Goal: Task Accomplishment & Management: Manage account settings

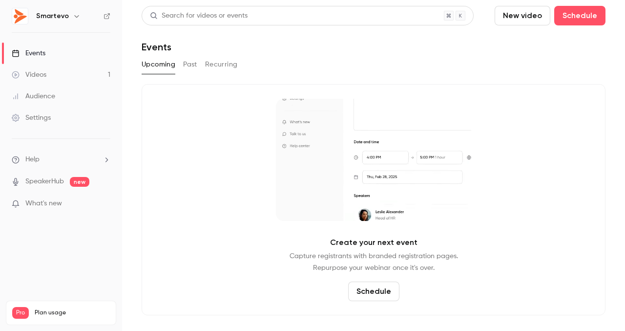
click at [192, 64] on button "Past" at bounding box center [190, 65] width 14 height 16
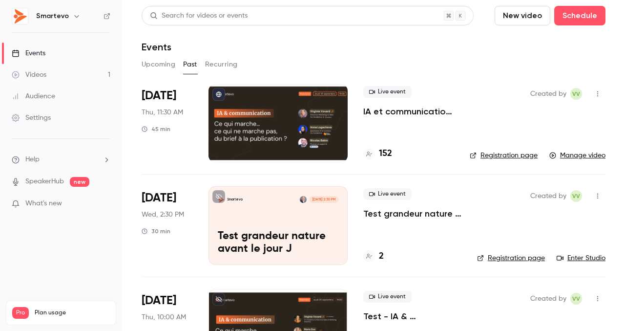
click at [392, 122] on div "Live event IA et communication : ce qui marche, ce qui ne marche pas...du brief…" at bounding box center [408, 123] width 91 height 78
click at [162, 100] on span "[DATE]" at bounding box center [159, 96] width 35 height 16
click at [575, 152] on link "Manage video" at bounding box center [577, 155] width 56 height 10
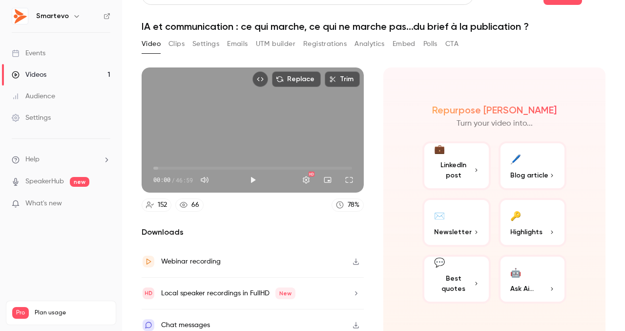
scroll to position [30, 0]
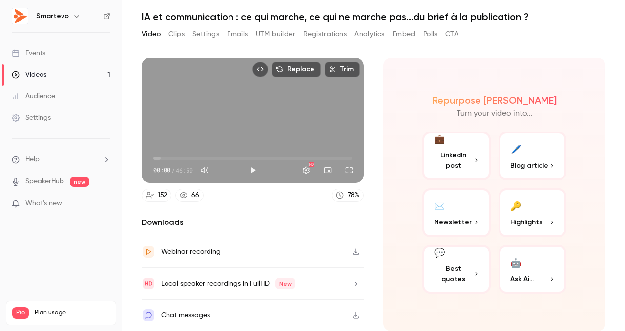
click at [356, 251] on icon "button" at bounding box center [356, 252] width 6 height 6
click at [225, 254] on div "Webinar recording" at bounding box center [253, 252] width 222 height 32
click at [259, 202] on div "Replace Trim 00:00 00:00 / 46:59 HD 152 66 78 % Downloads Webinar recording Loc…" at bounding box center [253, 194] width 222 height 273
click at [182, 35] on button "Clips" at bounding box center [176, 34] width 16 height 16
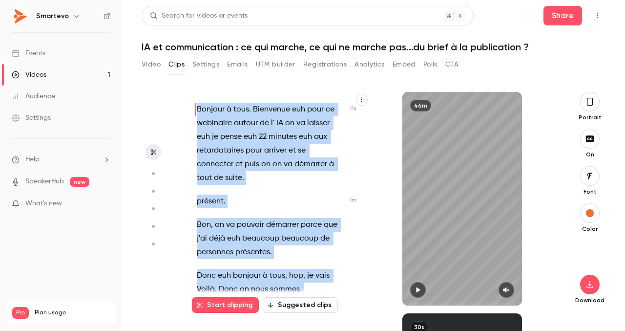
drag, startPoint x: 235, startPoint y: 270, endPoint x: 195, endPoint y: 73, distance: 200.4
click at [195, 73] on section "Video Clips Settings Emails UTM builder Registrations Analytics Embed Polls CTA…" at bounding box center [374, 194] width 464 height 274
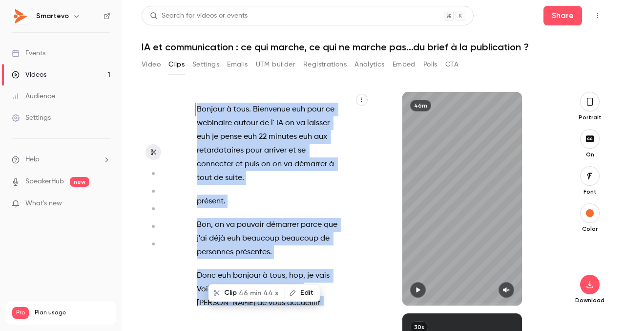
copy div "Loremip d sita . Consectet adi elit se doeiusmod tempor in u' LA et do magnaal …"
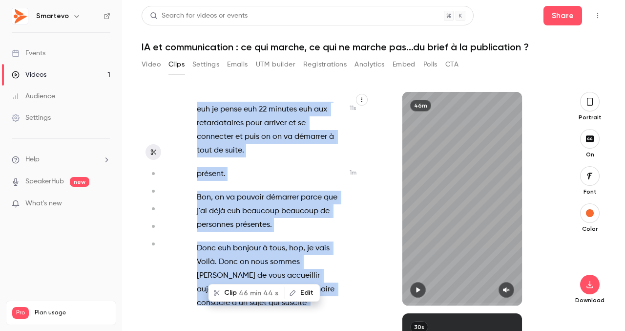
scroll to position [31, 0]
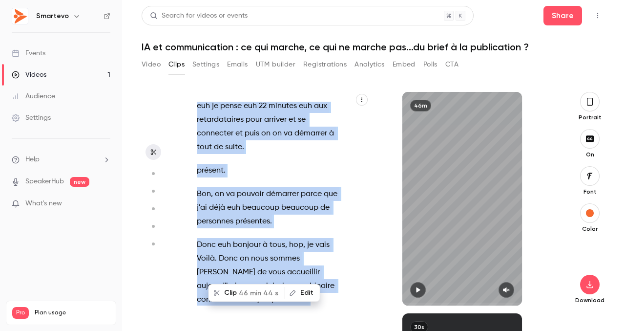
click at [207, 71] on button "Settings" at bounding box center [205, 65] width 27 height 16
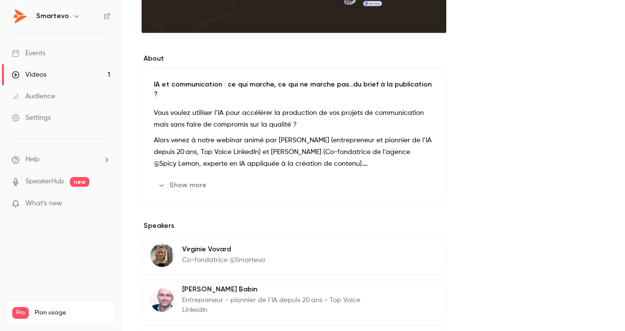
scroll to position [235, 0]
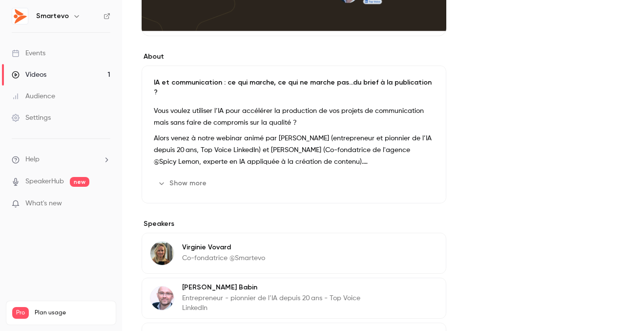
click at [193, 175] on button "Show more" at bounding box center [183, 183] width 59 height 16
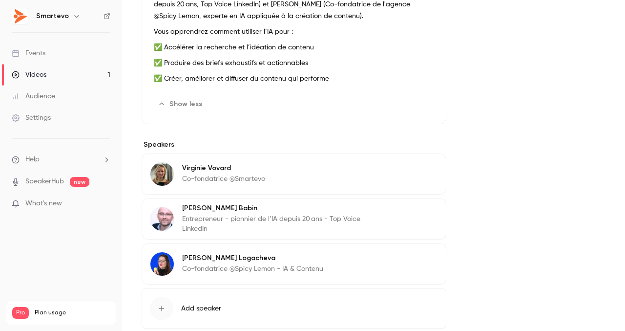
scroll to position [423, 0]
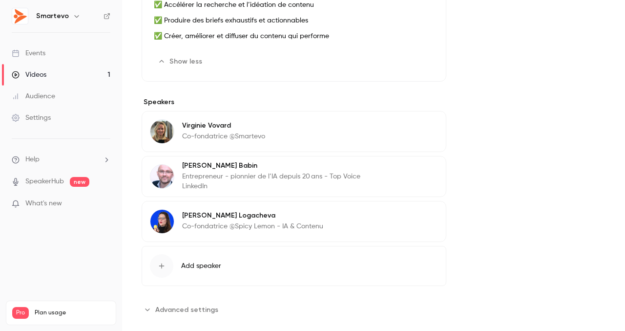
click at [186, 304] on span "Advanced settings" at bounding box center [186, 309] width 63 height 10
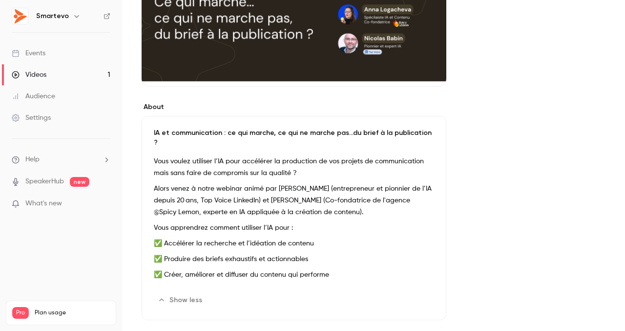
scroll to position [0, 0]
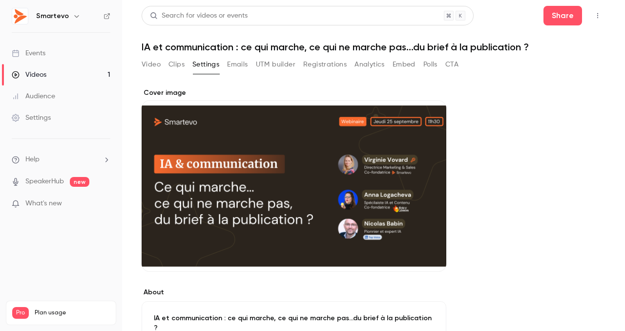
click at [145, 67] on button "Video" at bounding box center [151, 65] width 19 height 16
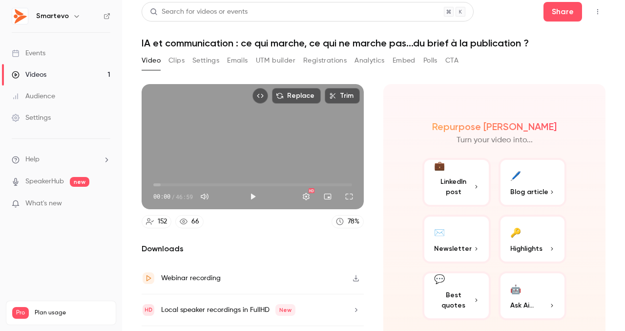
scroll to position [30, 0]
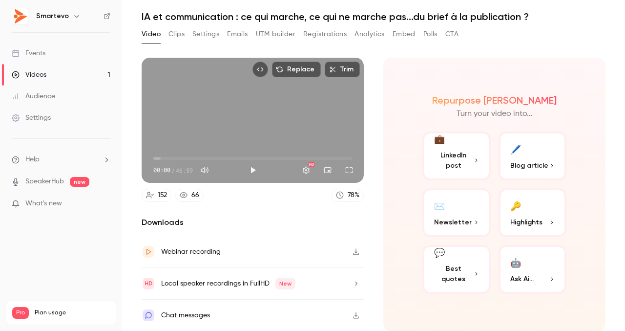
click at [352, 71] on button "Trim" at bounding box center [342, 70] width 35 height 16
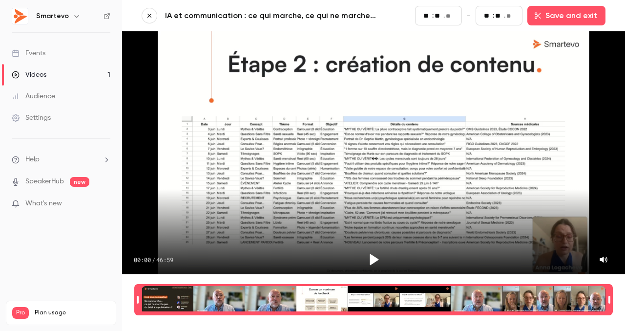
scroll to position [10, 0]
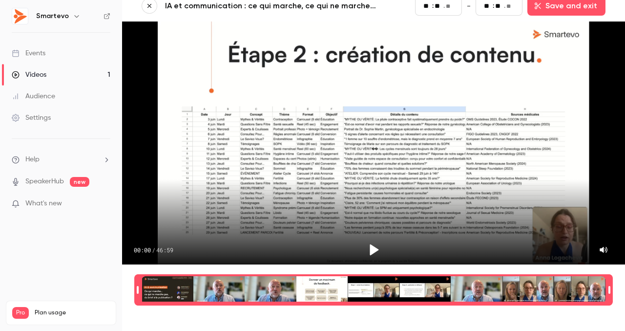
click at [61, 78] on link "Videos 1" at bounding box center [61, 74] width 122 height 21
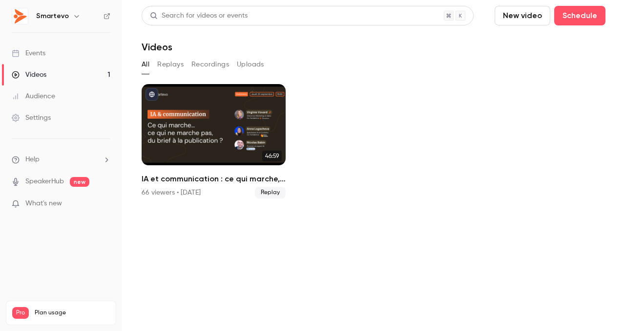
click at [219, 67] on button "Recordings" at bounding box center [210, 65] width 38 height 16
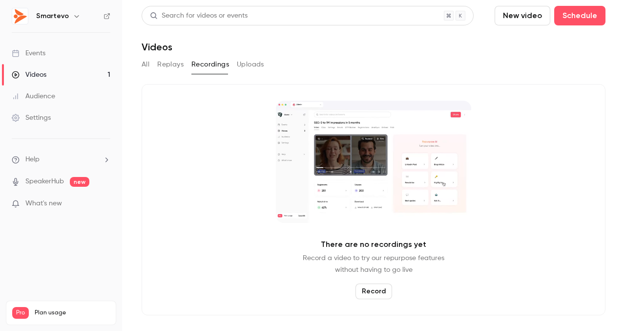
click at [176, 68] on button "Replays" at bounding box center [170, 65] width 26 height 16
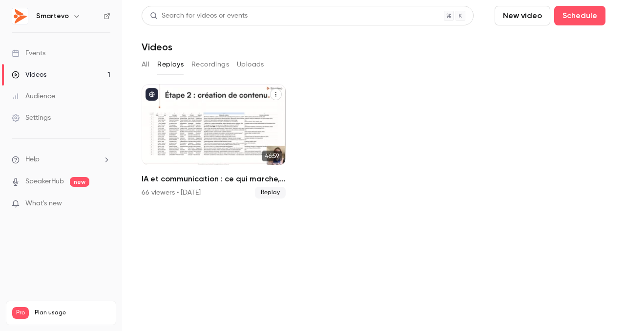
click at [279, 176] on h2 "IA et communication : ce qui marche, ce qui ne marche pas...du brief à la publi…" at bounding box center [214, 179] width 144 height 12
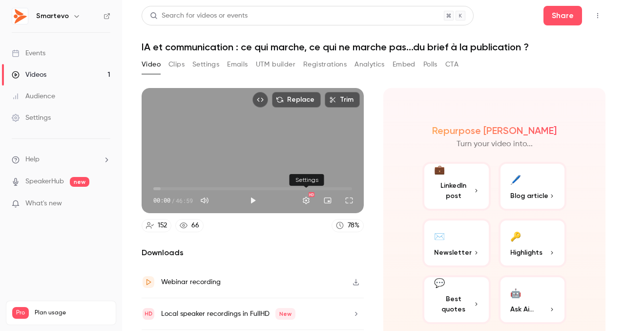
click at [302, 200] on button "Settings" at bounding box center [306, 200] width 20 height 20
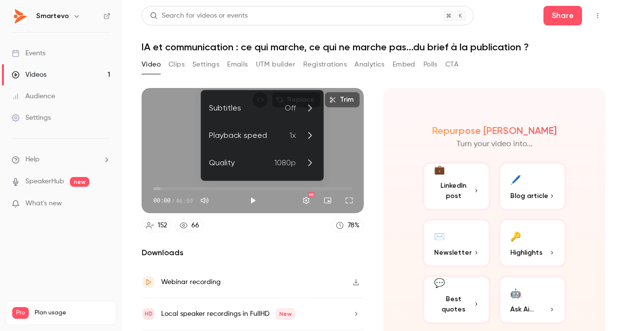
click at [295, 105] on span "Off" at bounding box center [290, 108] width 11 height 12
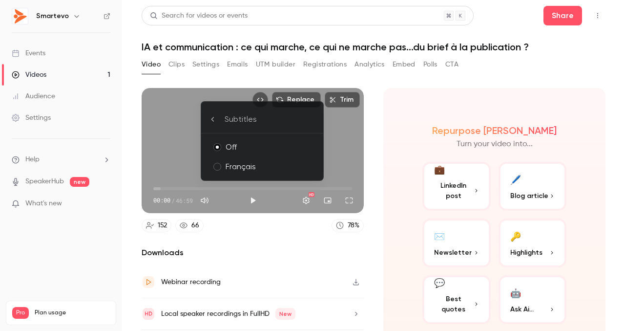
click at [227, 163] on div "Français" at bounding box center [271, 167] width 90 height 12
click at [241, 148] on div "Off" at bounding box center [271, 147] width 90 height 12
click at [210, 113] on li "Subtitles" at bounding box center [262, 119] width 122 height 28
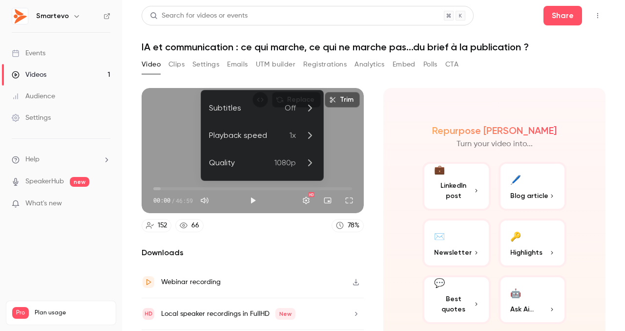
click at [308, 70] on div at bounding box center [312, 165] width 625 height 331
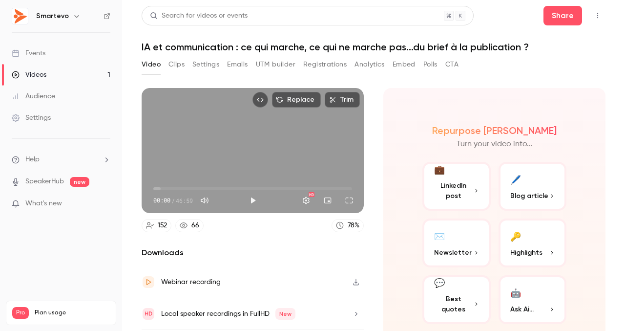
click at [337, 65] on button "Registrations" at bounding box center [324, 65] width 43 height 16
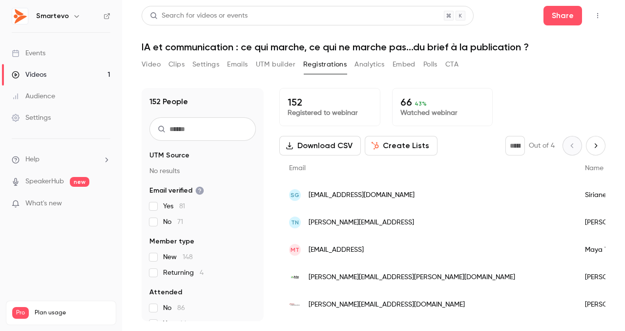
click at [149, 63] on button "Video" at bounding box center [151, 65] width 19 height 16
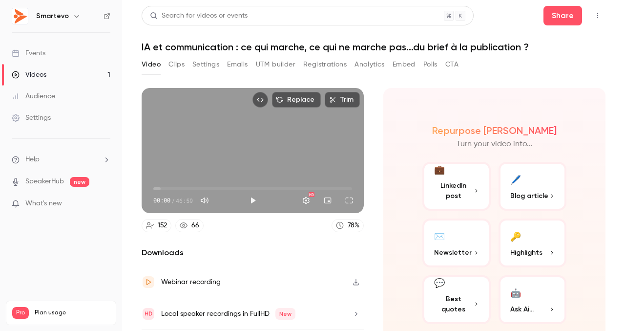
scroll to position [30, 0]
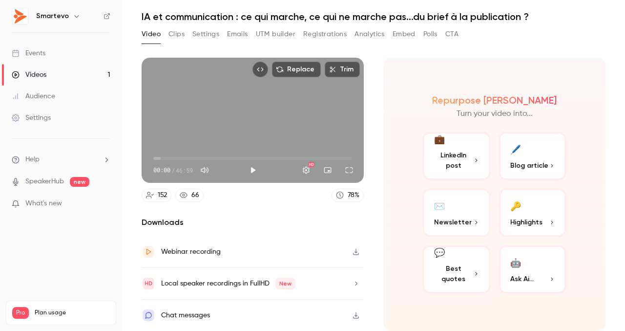
click at [354, 283] on icon "button" at bounding box center [356, 283] width 8 height 7
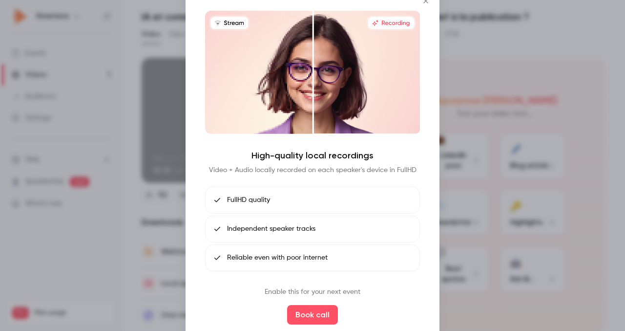
click at [425, 0] on icon "Close" at bounding box center [425, 1] width 4 height 4
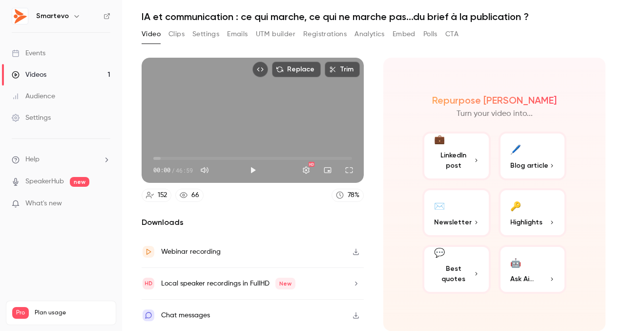
click at [355, 315] on icon "button" at bounding box center [356, 315] width 6 height 6
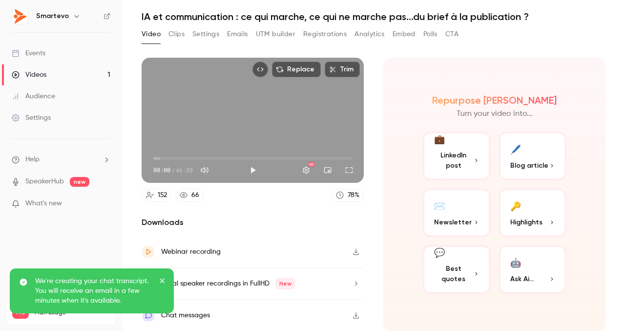
click at [377, 215] on section "Replace Trim 00:00 00:00 / 46:59 HD 152 66 78 % Downloads Webinar recording Loc…" at bounding box center [374, 167] width 464 height 218
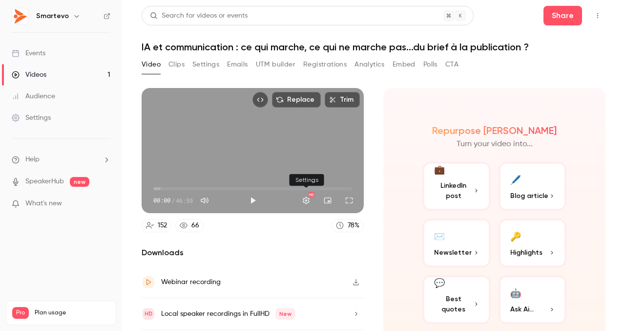
click at [305, 201] on button "Settings" at bounding box center [306, 200] width 20 height 20
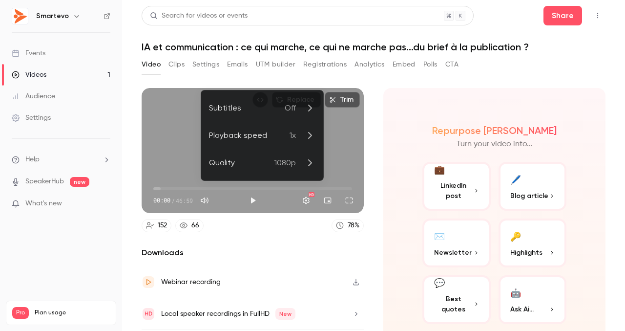
click at [305, 201] on div at bounding box center [312, 165] width 625 height 331
